Goal: Task Accomplishment & Management: Complete application form

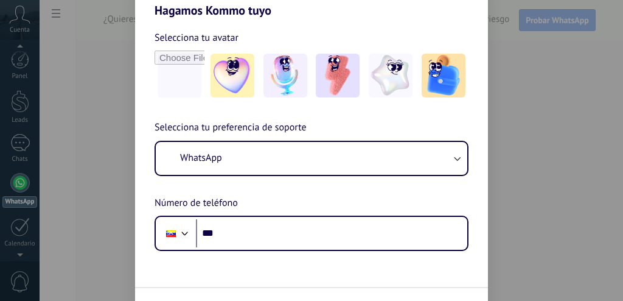
scroll to position [35, 0]
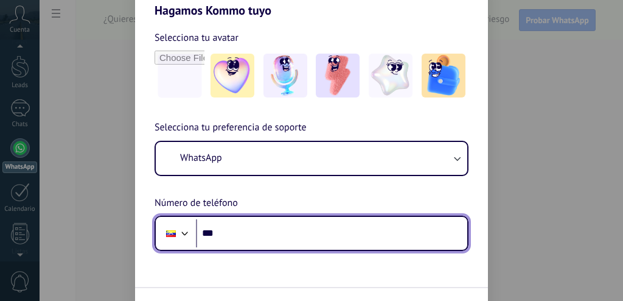
click at [277, 228] on input "***" at bounding box center [331, 233] width 271 height 28
click at [295, 233] on input "***" at bounding box center [331, 233] width 271 height 28
click at [254, 245] on input "***" at bounding box center [331, 233] width 271 height 28
click at [262, 229] on input "***" at bounding box center [331, 233] width 271 height 28
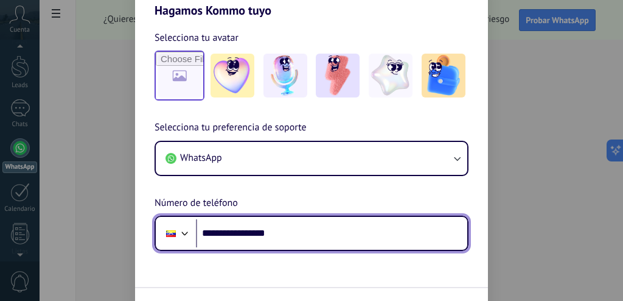
type input "**********"
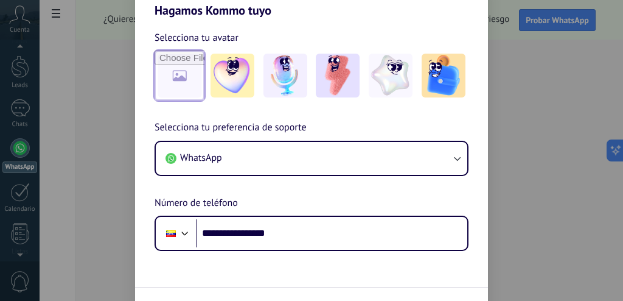
drag, startPoint x: 178, startPoint y: 76, endPoint x: 504, endPoint y: 195, distance: 347.2
click at [178, 76] on input "file" at bounding box center [180, 76] width 50 height 50
type input "**********"
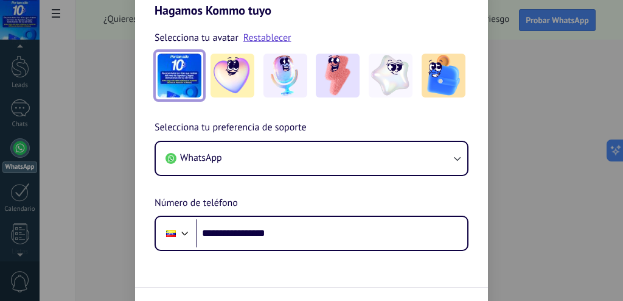
click at [183, 74] on img at bounding box center [180, 76] width 44 height 44
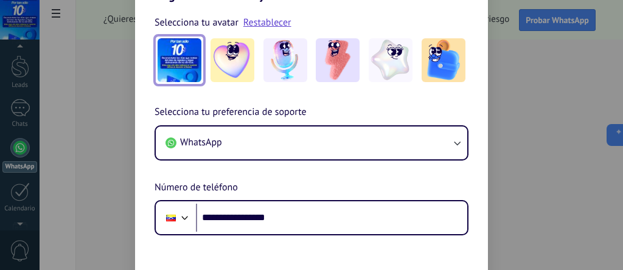
click at [177, 62] on img at bounding box center [180, 60] width 44 height 44
click at [269, 22] on link "Restablecer" at bounding box center [267, 22] width 48 height 12
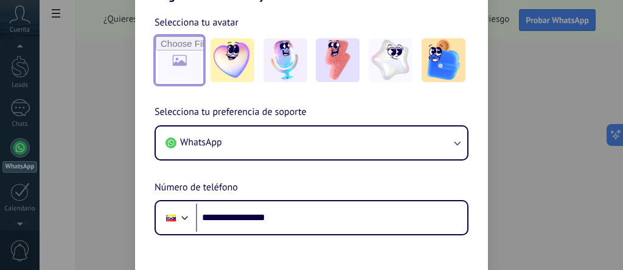
drag, startPoint x: 269, startPoint y: 22, endPoint x: 175, endPoint y: 60, distance: 101.8
click at [175, 60] on input "file" at bounding box center [179, 60] width 47 height 47
type input "**********"
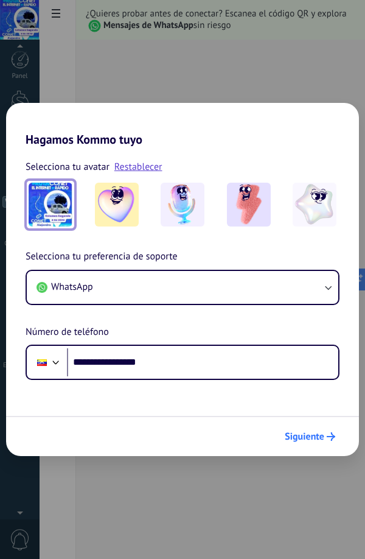
click at [303, 300] on span "Siguiente" at bounding box center [305, 436] width 40 height 9
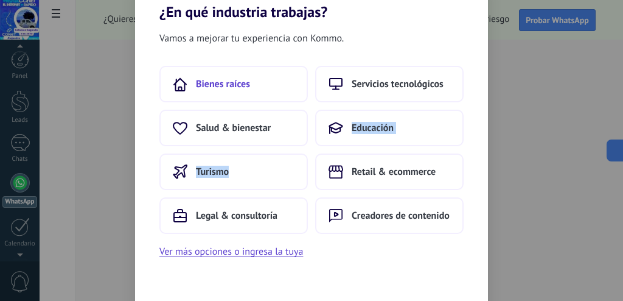
drag, startPoint x: 307, startPoint y: 151, endPoint x: 283, endPoint y: 82, distance: 73.3
click at [329, 85] on div "Bienes raíces Servicios tecnológicos Salud & bienestar Educación Turismo Retail…" at bounding box center [311, 150] width 304 height 168
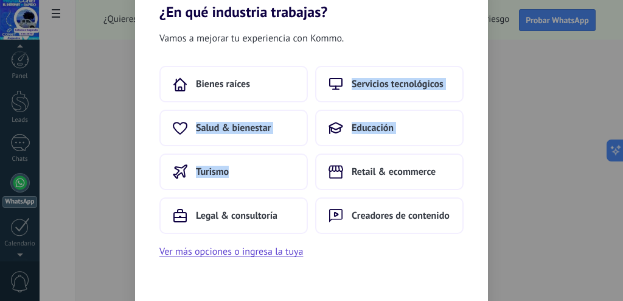
click at [376, 250] on div "Bienes raíces Servicios tecnológicos Salud & bienestar Educación Turismo Retail…" at bounding box center [311, 163] width 353 height 194
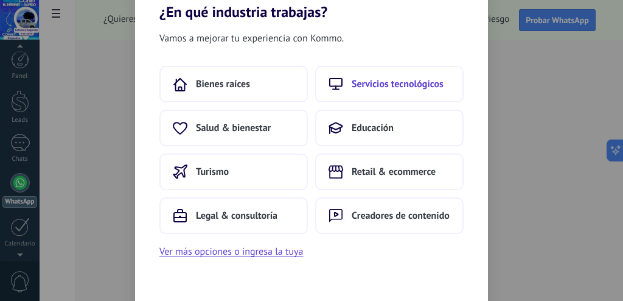
click at [386, 77] on button "Servicios tecnológicos" at bounding box center [389, 84] width 149 height 37
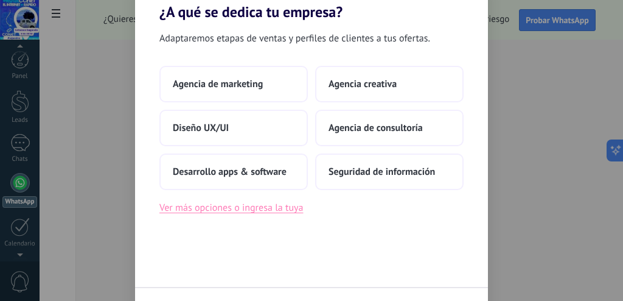
click at [247, 208] on button "Ver más opciones o ingresa la tuya" at bounding box center [231, 208] width 144 height 16
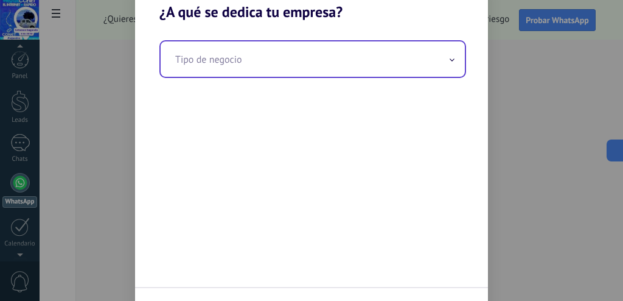
drag, startPoint x: 435, startPoint y: 55, endPoint x: 461, endPoint y: 64, distance: 27.5
click at [433, 56] on input "text" at bounding box center [313, 58] width 304 height 35
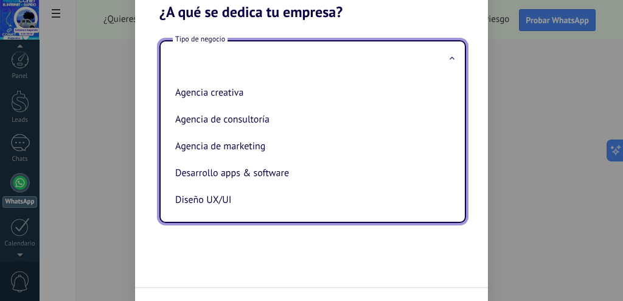
click at [236, 144] on li "Agencia de marketing" at bounding box center [310, 146] width 280 height 27
type input "**********"
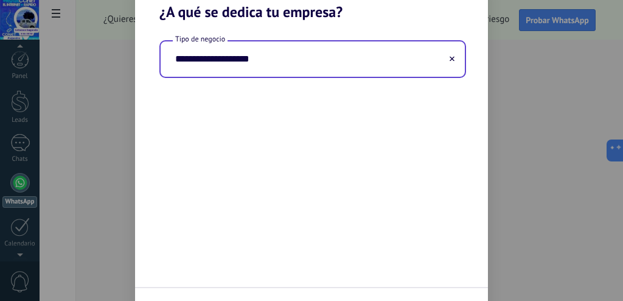
click at [454, 62] on button at bounding box center [452, 60] width 6 height 12
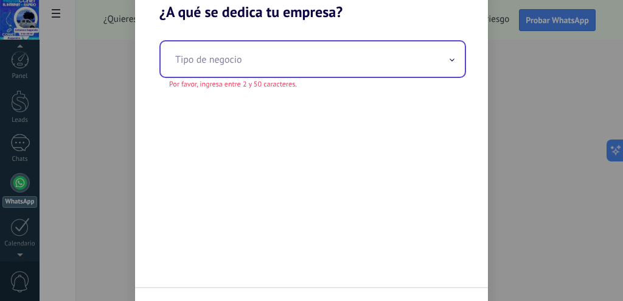
click at [362, 61] on input "text" at bounding box center [313, 58] width 304 height 35
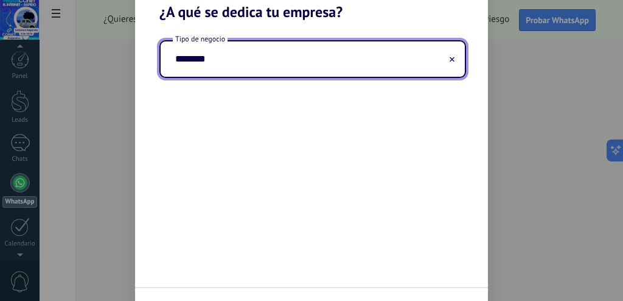
click at [173, 59] on input "********" at bounding box center [313, 58] width 304 height 35
type input "**********"
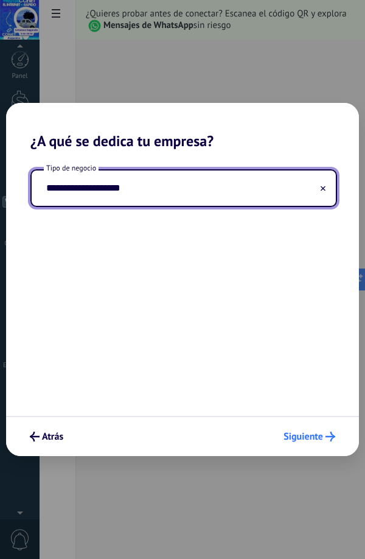
click at [320, 300] on span "Siguiente" at bounding box center [304, 436] width 40 height 9
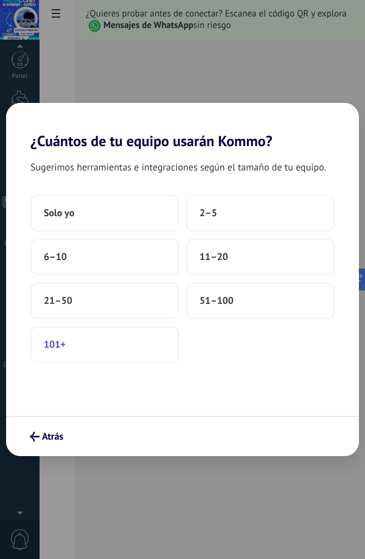
click at [88, 300] on button "101+" at bounding box center [104, 344] width 149 height 37
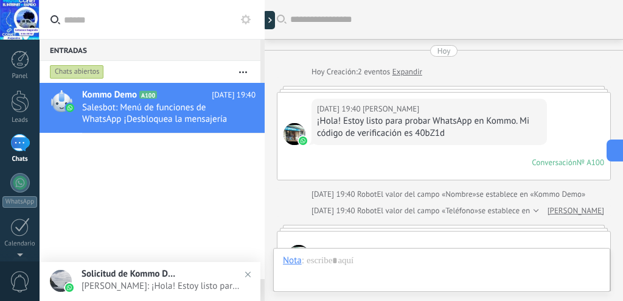
click at [19, 185] on div at bounding box center [19, 182] width 19 height 19
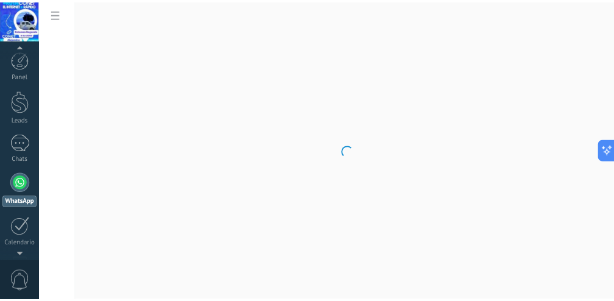
scroll to position [35, 0]
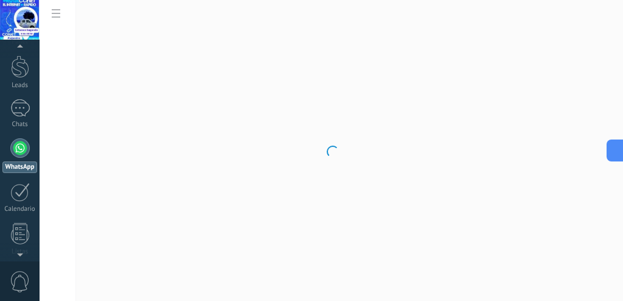
click at [56, 14] on div at bounding box center [332, 150] width 584 height 301
click at [56, 13] on icon at bounding box center [56, 13] width 9 height 9
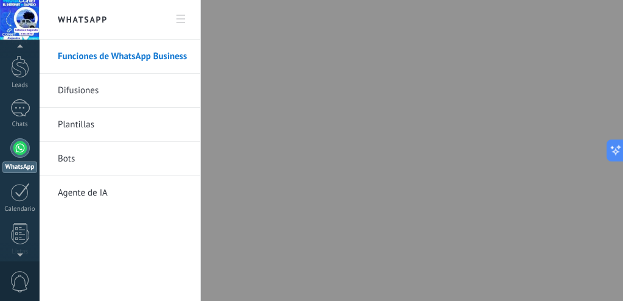
click at [81, 122] on link "Plantillas" at bounding box center [123, 125] width 130 height 34
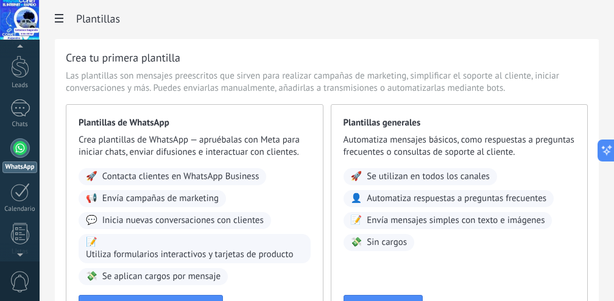
scroll to position [61, 0]
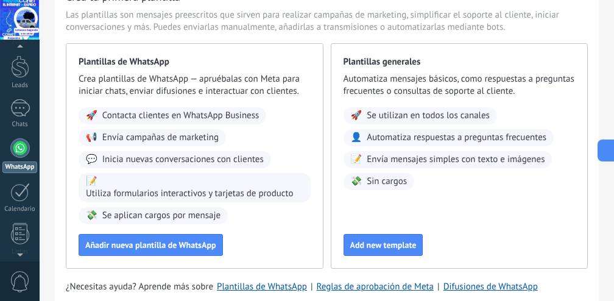
drag, startPoint x: 19, startPoint y: 154, endPoint x: 20, endPoint y: 137, distance: 17.1
click at [19, 154] on div at bounding box center [19, 147] width 19 height 19
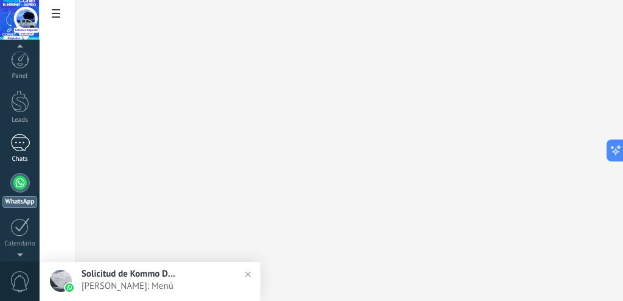
scroll to position [35, 0]
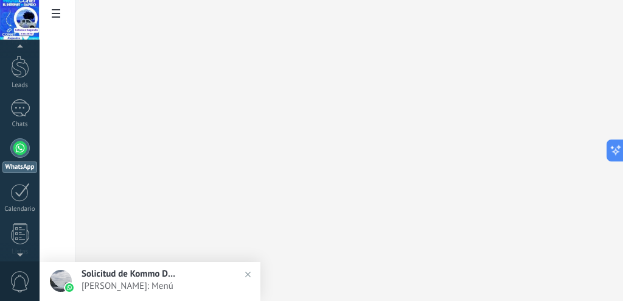
drag, startPoint x: 143, startPoint y: 278, endPoint x: 117, endPoint y: 278, distance: 26.2
click at [143, 278] on span "Solicitud de Kommo Demo" at bounding box center [130, 274] width 97 height 12
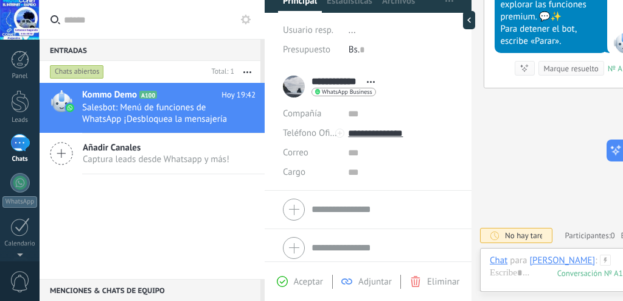
scroll to position [108, 0]
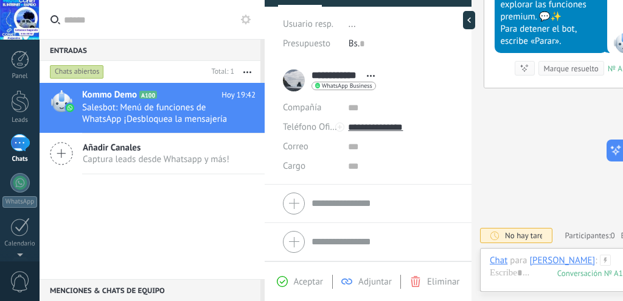
click at [325, 202] on input "text" at bounding box center [383, 203] width 142 height 19
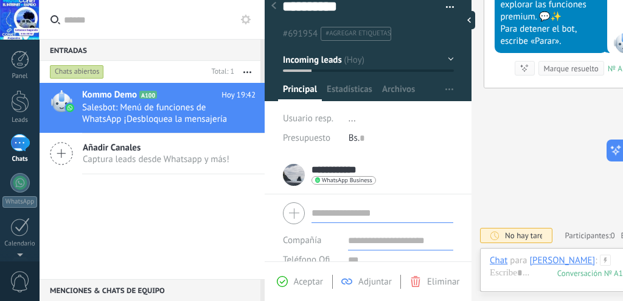
scroll to position [15, 0]
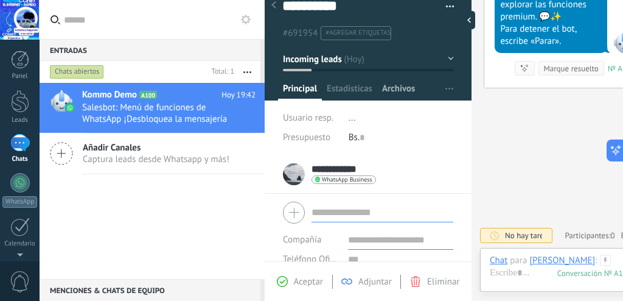
click at [410, 89] on span "Archivos" at bounding box center [398, 92] width 33 height 18
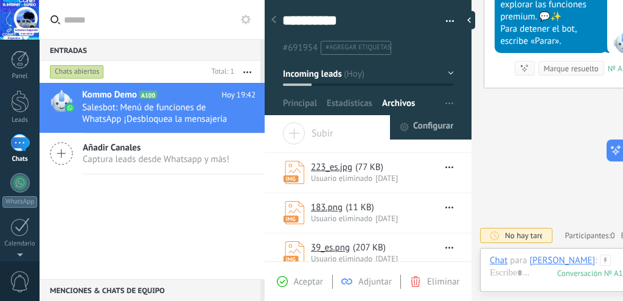
click at [446, 102] on span "button" at bounding box center [450, 103] width 8 height 23
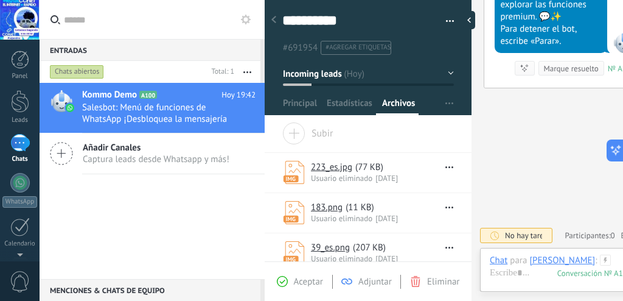
click at [293, 130] on span "Subir" at bounding box center [307, 130] width 51 height 17
click at [0, 0] on input "Subir" at bounding box center [0, 0] width 0 height 0
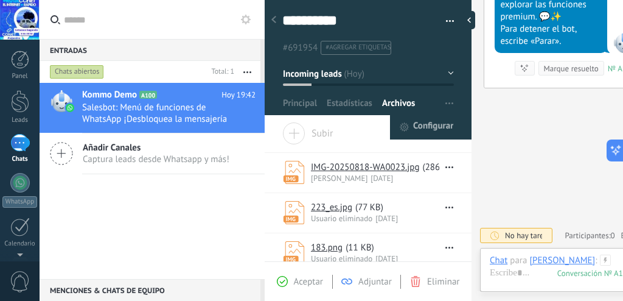
click at [428, 121] on span "Configurar" at bounding box center [433, 127] width 40 height 24
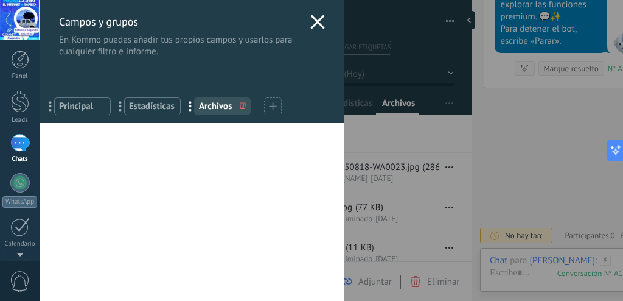
click at [273, 108] on use at bounding box center [272, 105] width 7 height 7
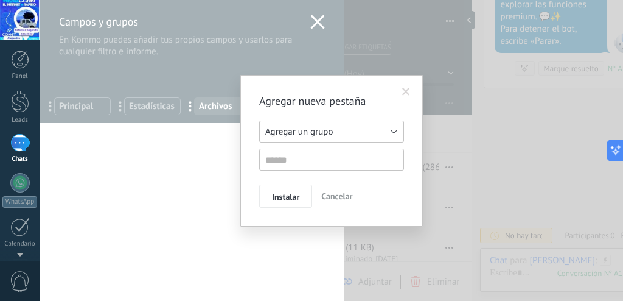
click at [390, 131] on button "Agregar un grupo" at bounding box center [331, 132] width 145 height 22
click at [290, 192] on span "Instalar" at bounding box center [285, 196] width 27 height 9
click at [331, 161] on input "text" at bounding box center [331, 160] width 145 height 22
click at [345, 198] on span "Cancelar" at bounding box center [336, 196] width 31 height 11
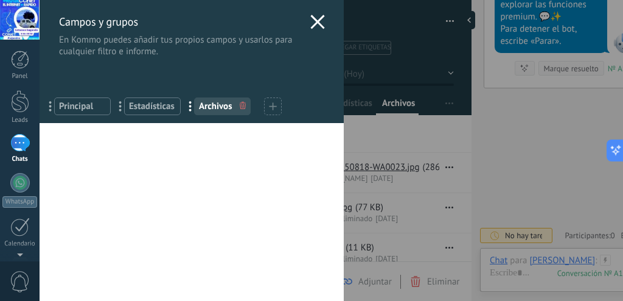
click at [313, 24] on icon at bounding box center [317, 22] width 15 height 15
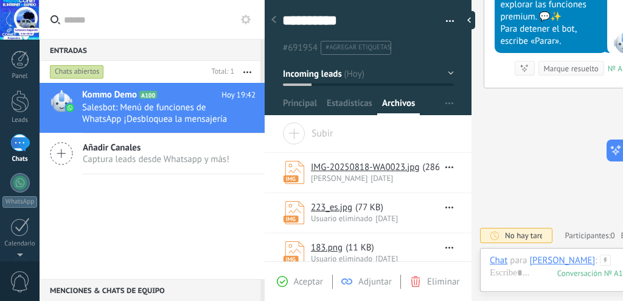
drag, startPoint x: 14, startPoint y: 184, endPoint x: 18, endPoint y: 141, distance: 42.8
click at [14, 184] on div at bounding box center [19, 182] width 19 height 19
click at [18, 141] on div "1" at bounding box center [19, 143] width 19 height 18
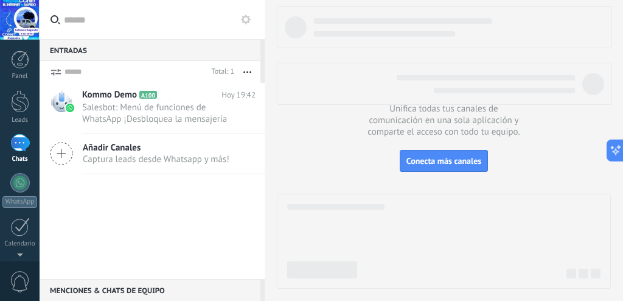
click at [66, 19] on input "text" at bounding box center [159, 19] width 191 height 39
click at [72, 21] on input "text" at bounding box center [159, 19] width 191 height 39
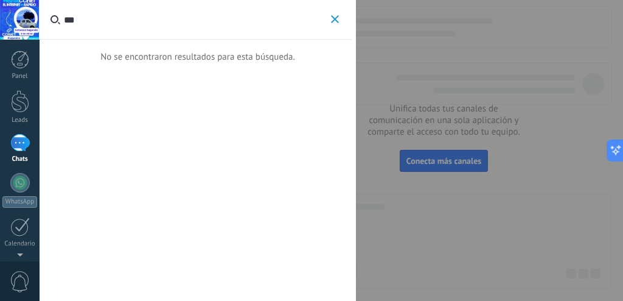
type input "**"
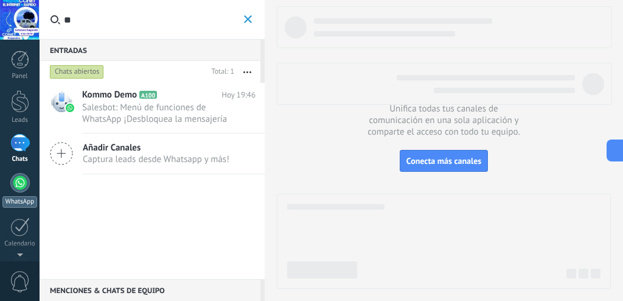
drag, startPoint x: 127, startPoint y: 112, endPoint x: 23, endPoint y: 176, distance: 121.6
click at [128, 111] on span "Salesbot: Menú de funciones de WhatsApp ¡Desbloquea la mensajería mejorada en W…" at bounding box center [157, 113] width 150 height 23
click at [16, 181] on div at bounding box center [19, 182] width 19 height 19
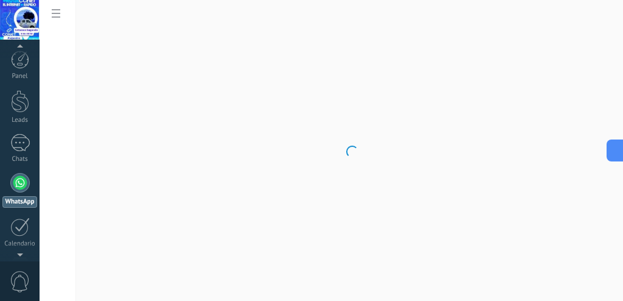
click at [58, 12] on body ".abccls-1,.abccls-2{fill-rule:evenodd}.abccls-2{fill:#fff} .abfcls-1{fill:none}…" at bounding box center [311, 150] width 623 height 301
click at [20, 61] on div at bounding box center [20, 60] width 18 height 18
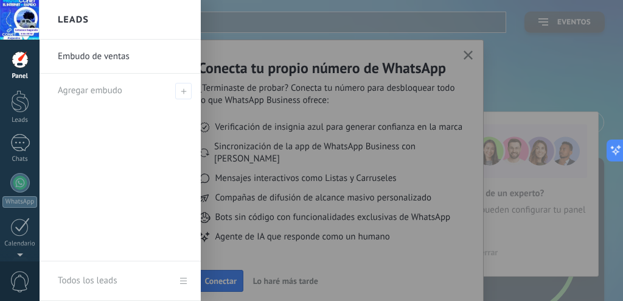
click at [97, 55] on link "Embudo de ventas" at bounding box center [123, 57] width 131 height 34
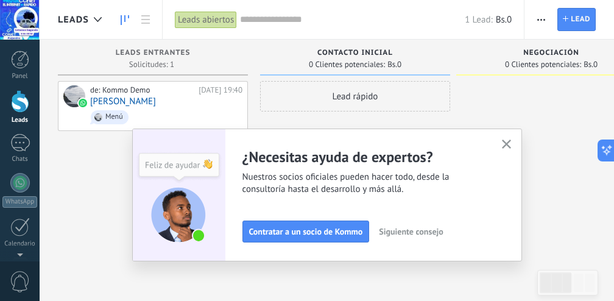
click at [511, 142] on icon "button" at bounding box center [506, 143] width 9 height 9
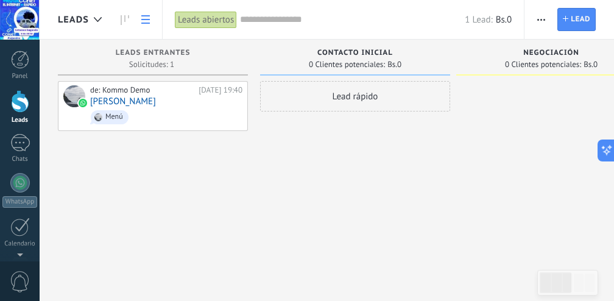
click at [153, 23] on link at bounding box center [145, 20] width 21 height 24
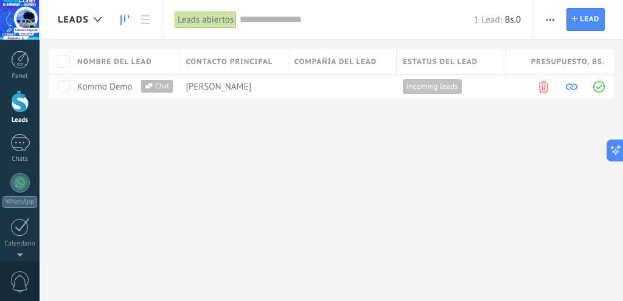
click at [124, 16] on icon at bounding box center [125, 20] width 9 height 10
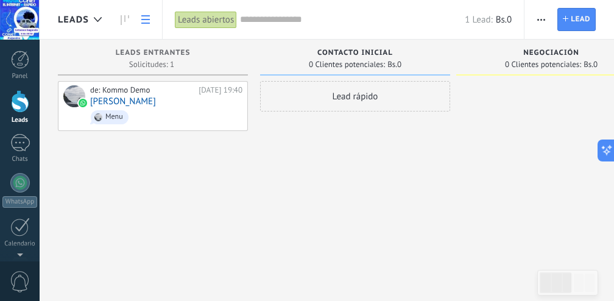
click at [149, 20] on use at bounding box center [145, 19] width 9 height 9
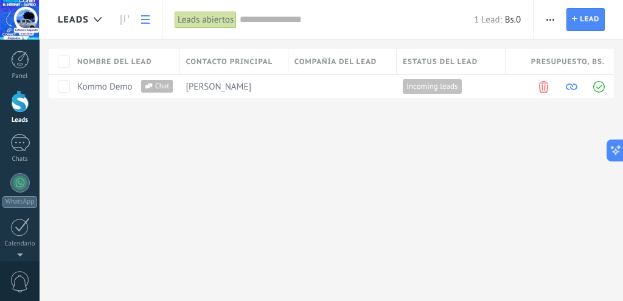
drag, startPoint x: 91, startPoint y: 124, endPoint x: 97, endPoint y: 121, distance: 6.8
click at [91, 124] on div "Leads Automatiza Nueva difusión Editar embudo [PERSON_NAME] de la lista Importa…" at bounding box center [332, 69] width 584 height 138
drag, startPoint x: 152, startPoint y: 147, endPoint x: 83, endPoint y: 144, distance: 68.8
click at [83, 152] on div "Leads Automatiza Nueva difusión Editar embudo [PERSON_NAME] de la lista Importa…" at bounding box center [332, 150] width 584 height 301
click at [24, 140] on div "1" at bounding box center [19, 143] width 19 height 18
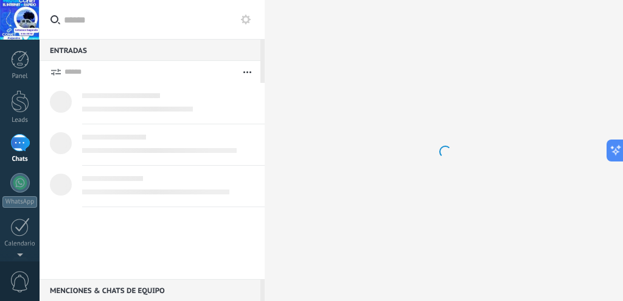
click at [20, 55] on div at bounding box center [20, 60] width 18 height 18
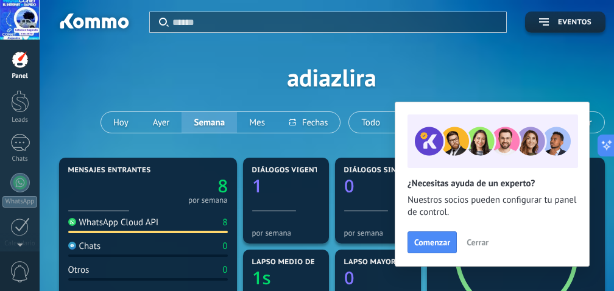
click at [81, 61] on div "Aplicar Eventos adiazlira [DATE] [DATE] Semana Mes Todo Elija un usuario Config…" at bounding box center [331, 77] width 547 height 155
click at [479, 238] on span "Cerrar" at bounding box center [477, 242] width 22 height 9
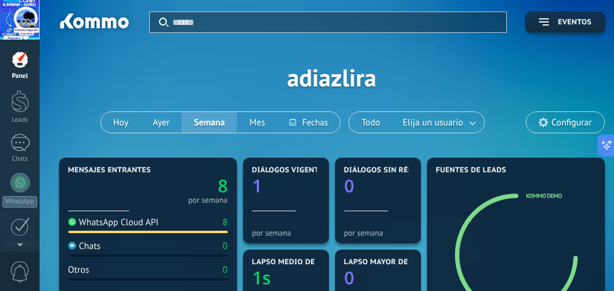
click at [561, 125] on span "Configurar" at bounding box center [571, 122] width 40 height 10
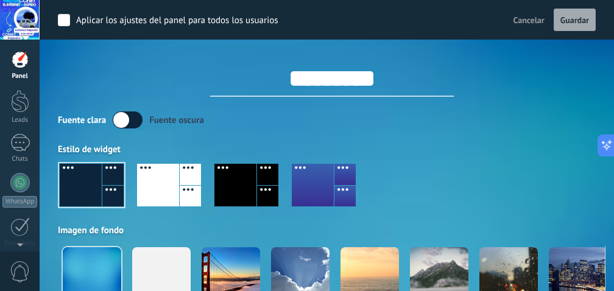
drag, startPoint x: 400, startPoint y: 85, endPoint x: 376, endPoint y: 85, distance: 23.7
click at [395, 85] on input "*********" at bounding box center [331, 78] width 243 height 37
click at [376, 83] on input "*********" at bounding box center [331, 78] width 243 height 37
click at [247, 86] on input "*********" at bounding box center [331, 78] width 243 height 37
type input "*****"
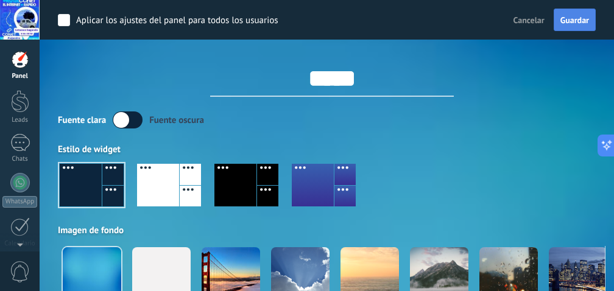
click at [574, 17] on span "Guardar" at bounding box center [574, 20] width 29 height 9
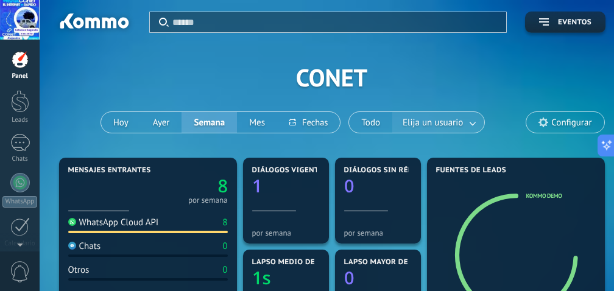
click at [472, 118] on link at bounding box center [473, 123] width 22 height 20
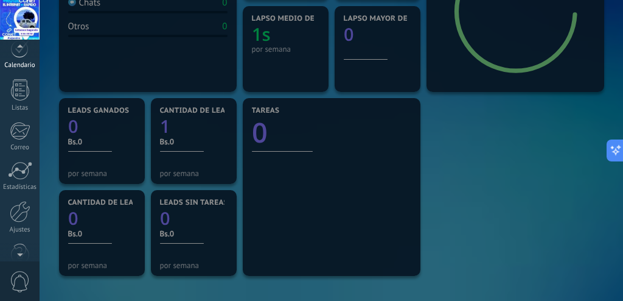
scroll to position [171, 0]
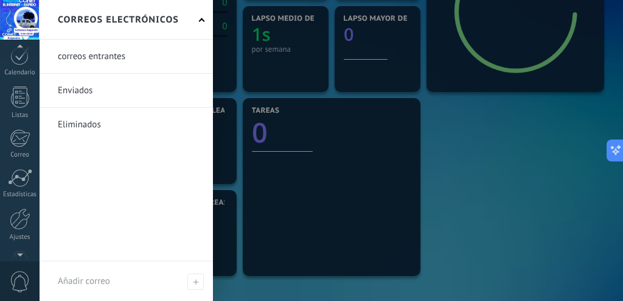
click at [19, 104] on div at bounding box center [20, 96] width 18 height 21
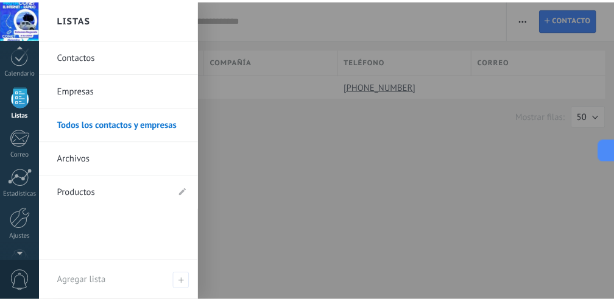
scroll to position [119, 0]
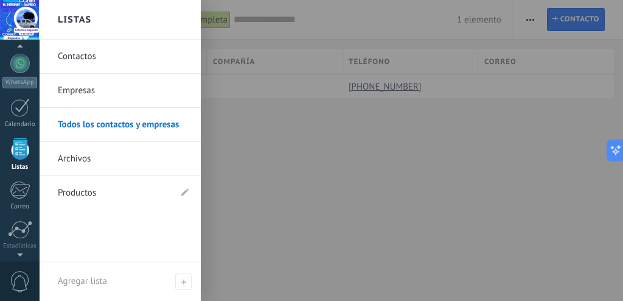
click at [69, 157] on link "Archivos" at bounding box center [123, 159] width 131 height 34
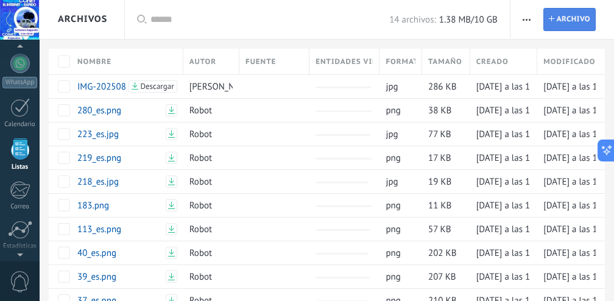
click at [556, 13] on span "Archivo" at bounding box center [572, 20] width 33 height 22
click at [0, 0] on input "Archivo Cargar archivo" at bounding box center [0, 0] width 0 height 0
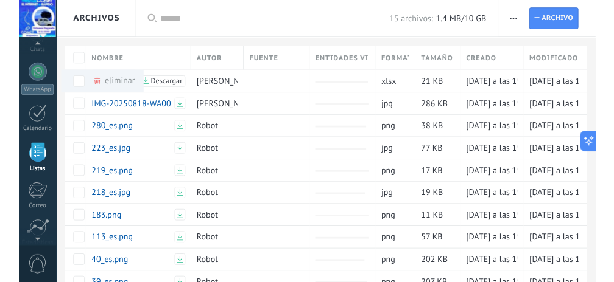
scroll to position [119, 0]
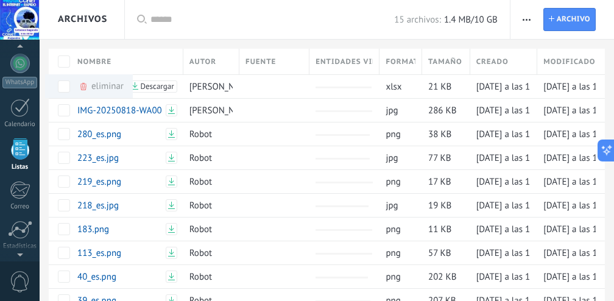
click at [523, 19] on use "button" at bounding box center [526, 20] width 8 height 2
click at [547, 52] on span "Ajuste de lista" at bounding box center [560, 52] width 55 height 24
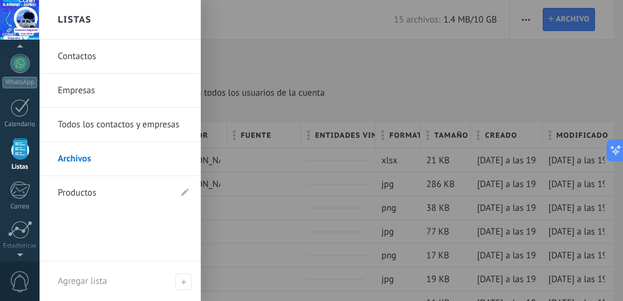
click at [79, 55] on link "Contactos" at bounding box center [123, 57] width 131 height 34
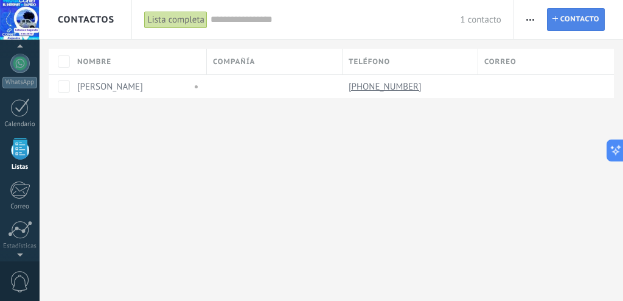
click at [557, 18] on icon at bounding box center [555, 18] width 5 height 5
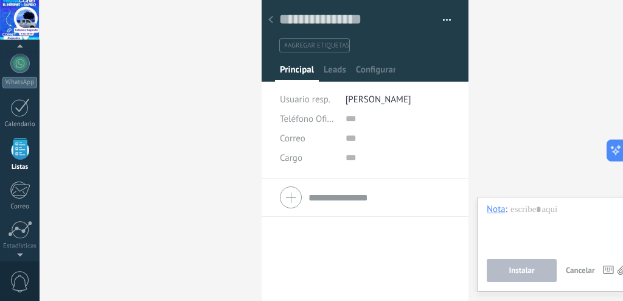
click at [443, 19] on button "button" at bounding box center [443, 20] width 18 height 18
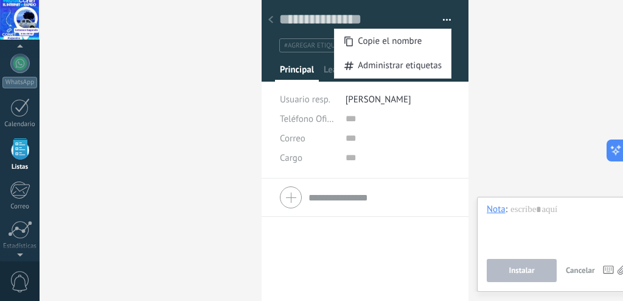
click at [516, 34] on div "Buscar Carga más Participantes:" at bounding box center [560, 150] width 183 height 301
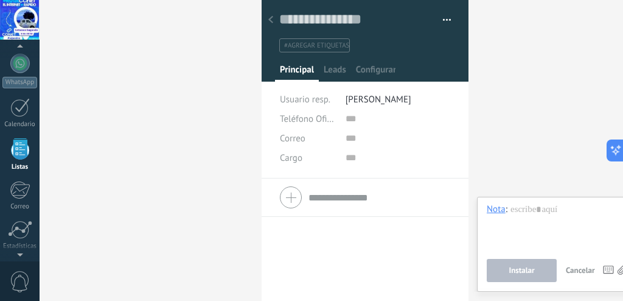
click at [508, 32] on div "Buscar Carga más Participantes:" at bounding box center [560, 150] width 183 height 301
click at [270, 19] on icon at bounding box center [270, 19] width 5 height 7
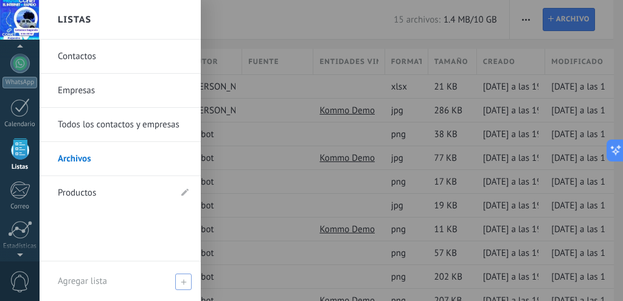
click at [182, 280] on icon at bounding box center [183, 281] width 5 height 5
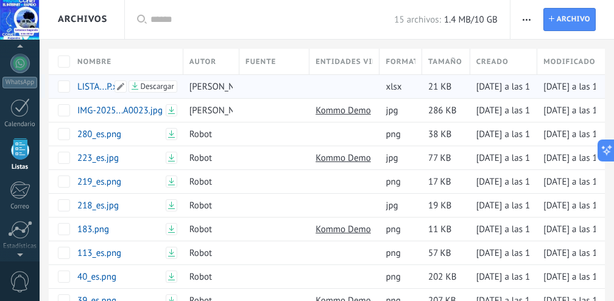
drag, startPoint x: 149, startPoint y: 83, endPoint x: 139, endPoint y: 88, distance: 10.9
click at [149, 83] on span "Descargar" at bounding box center [156, 86] width 33 height 9
type textarea "**********"
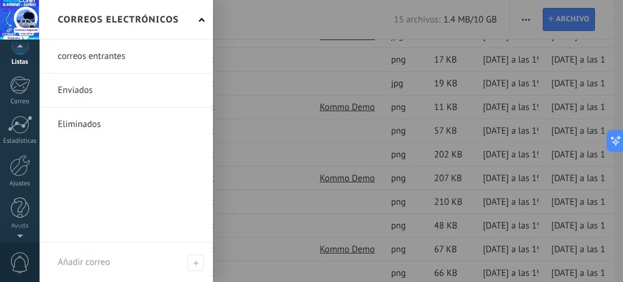
scroll to position [102, 0]
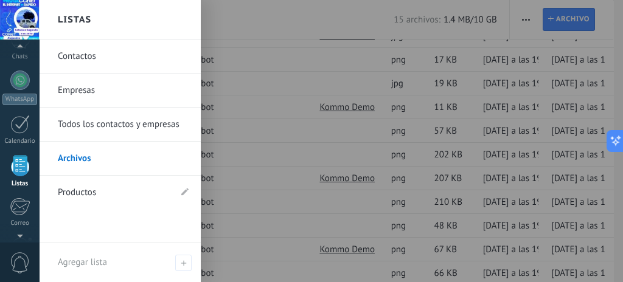
click at [114, 126] on link "Todos los contactos y empresas" at bounding box center [123, 125] width 131 height 34
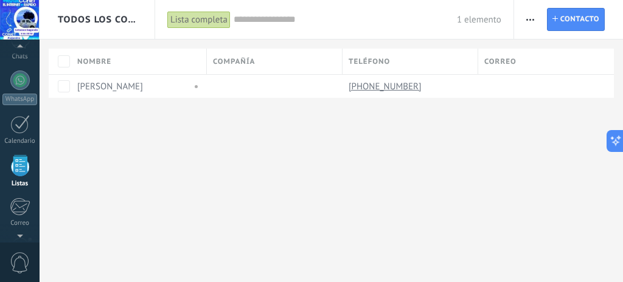
click at [138, 116] on div "Todos los contactos y empresas Lista completa Aplicar 1 elemento Lista completa…" at bounding box center [332, 69] width 584 height 138
click at [205, 16] on div "Lista completa" at bounding box center [198, 20] width 63 height 18
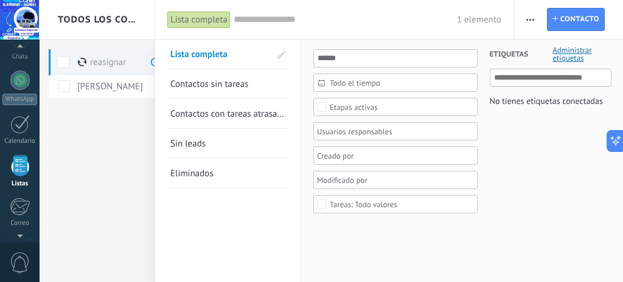
click at [563, 101] on div "No tienes etiquetas conectadas" at bounding box center [546, 101] width 113 height 16
click at [561, 77] on input "text" at bounding box center [551, 78] width 115 height 15
click at [533, 22] on div at bounding box center [311, 141] width 623 height 282
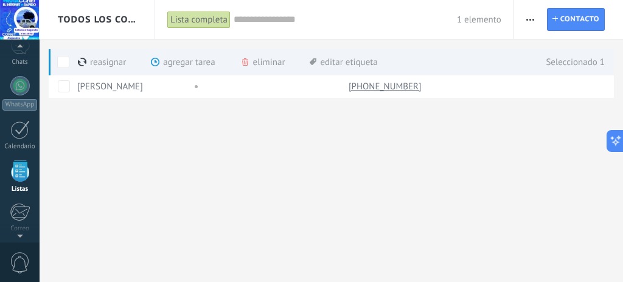
scroll to position [119, 0]
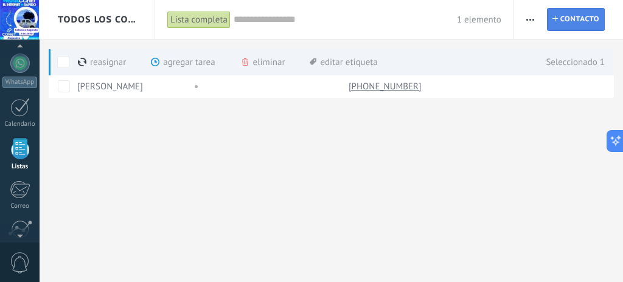
drag, startPoint x: 63, startPoint y: 61, endPoint x: 567, endPoint y: 19, distance: 505.2
click at [63, 61] on span at bounding box center [63, 62] width 12 height 12
click at [89, 138] on div "Todos los contactos y empresas Lista completa Aplicar 1 elemento Lista completa…" at bounding box center [332, 141] width 584 height 282
click at [91, 117] on div "Todos los contactos y empresas Lista completa Aplicar 1 elemento Lista completa…" at bounding box center [332, 69] width 584 height 138
click at [567, 19] on span "Contacto" at bounding box center [580, 20] width 39 height 22
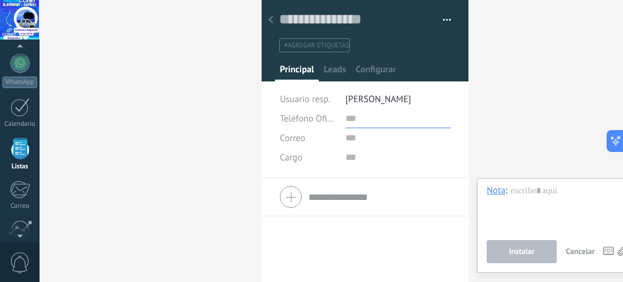
click at [360, 115] on input "text" at bounding box center [398, 118] width 105 height 19
click at [518, 192] on div at bounding box center [558, 208] width 142 height 46
click at [376, 119] on input "text" at bounding box center [398, 118] width 105 height 19
type input "*"
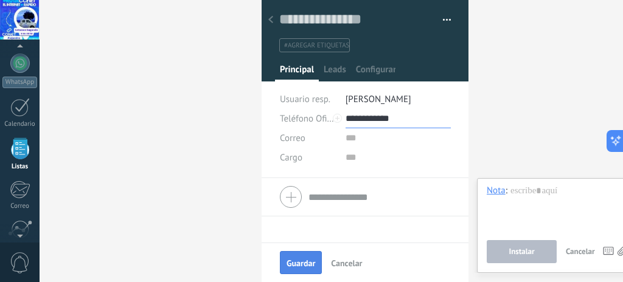
type input "**********"
drag, startPoint x: 304, startPoint y: 259, endPoint x: 303, endPoint y: 251, distance: 8.6
click at [304, 259] on span "Guardar" at bounding box center [301, 263] width 29 height 9
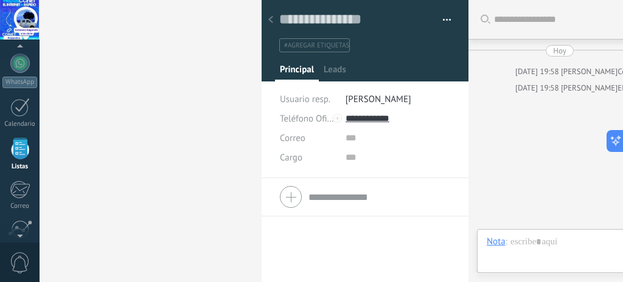
click at [176, 75] on div "Todos los contactos y empresas Lista completa Aplicar 1 elemento Lista completa…" at bounding box center [311, 141] width 623 height 282
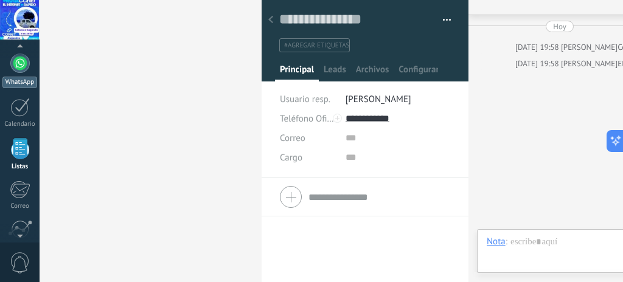
click at [11, 65] on div at bounding box center [19, 63] width 19 height 19
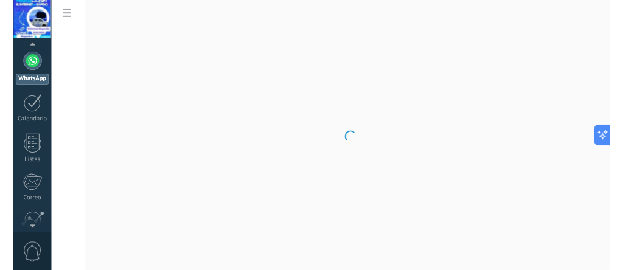
scroll to position [35, 0]
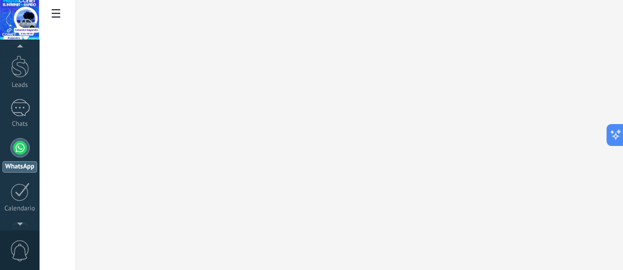
type textarea "**********"
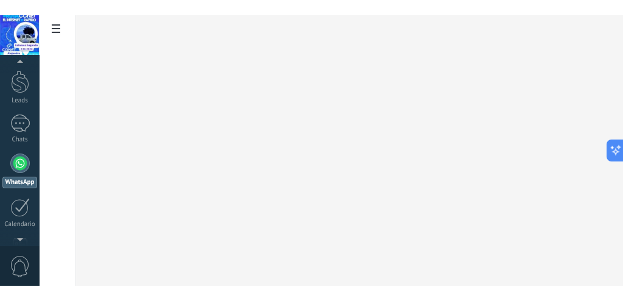
scroll to position [18, 0]
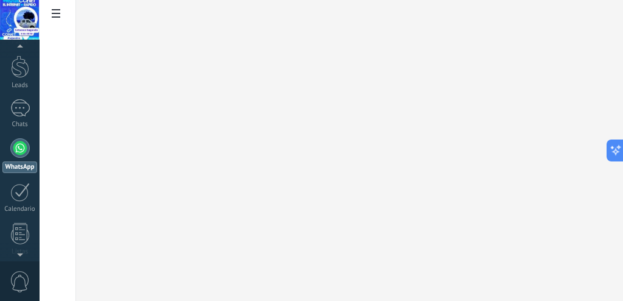
click at [58, 16] on icon at bounding box center [56, 13] width 9 height 9
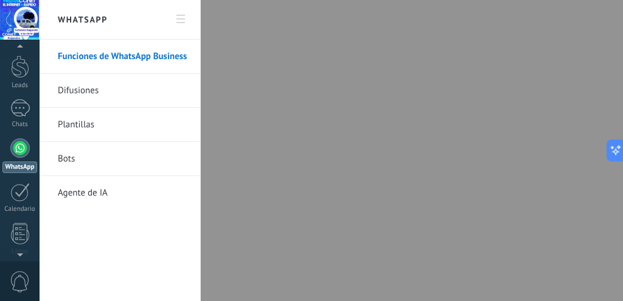
click at [545, 133] on div at bounding box center [311, 150] width 623 height 301
